Goal: Find specific page/section: Find specific page/section

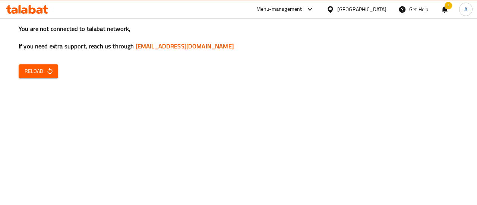
click at [46, 71] on icon "button" at bounding box center [49, 70] width 7 height 7
click at [38, 12] on icon at bounding box center [40, 10] width 6 height 6
click at [55, 70] on button "Reload" at bounding box center [38, 71] width 39 height 14
click at [40, 17] on div "Menu-management Oman Get Help A" at bounding box center [238, 9] width 477 height 18
click at [44, 11] on icon at bounding box center [27, 9] width 42 height 9
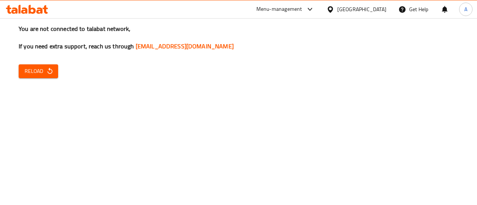
click at [260, 88] on div "You are not connected to talabat network, If you need extra support, reach us t…" at bounding box center [238, 102] width 477 height 205
click at [34, 63] on div "You are not connected to talabat network, If you need extra support, reach us t…" at bounding box center [238, 102] width 477 height 205
click at [31, 67] on span "Reload" at bounding box center [39, 71] width 28 height 9
click at [47, 65] on button "Reload" at bounding box center [38, 71] width 39 height 14
click at [40, 13] on icon at bounding box center [27, 9] width 42 height 9
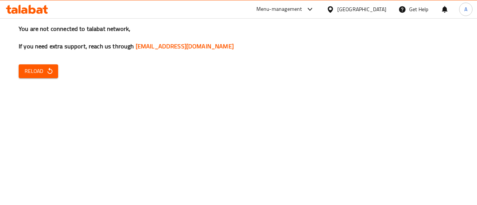
click at [54, 73] on button "Reload" at bounding box center [38, 71] width 39 height 14
click at [36, 60] on div "You are not connected to talabat network, If you need extra support, reach us t…" at bounding box center [238, 102] width 477 height 205
click at [47, 76] on span "Reload" at bounding box center [39, 71] width 28 height 9
